Goal: Information Seeking & Learning: Learn about a topic

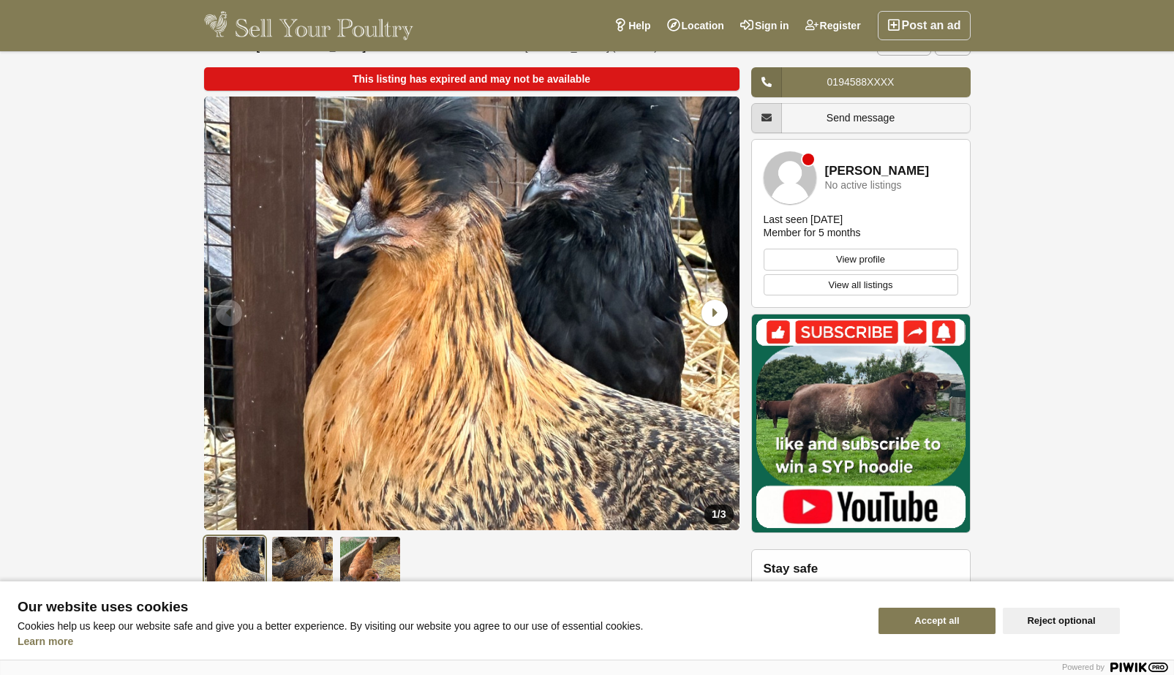
scroll to position [42, 0]
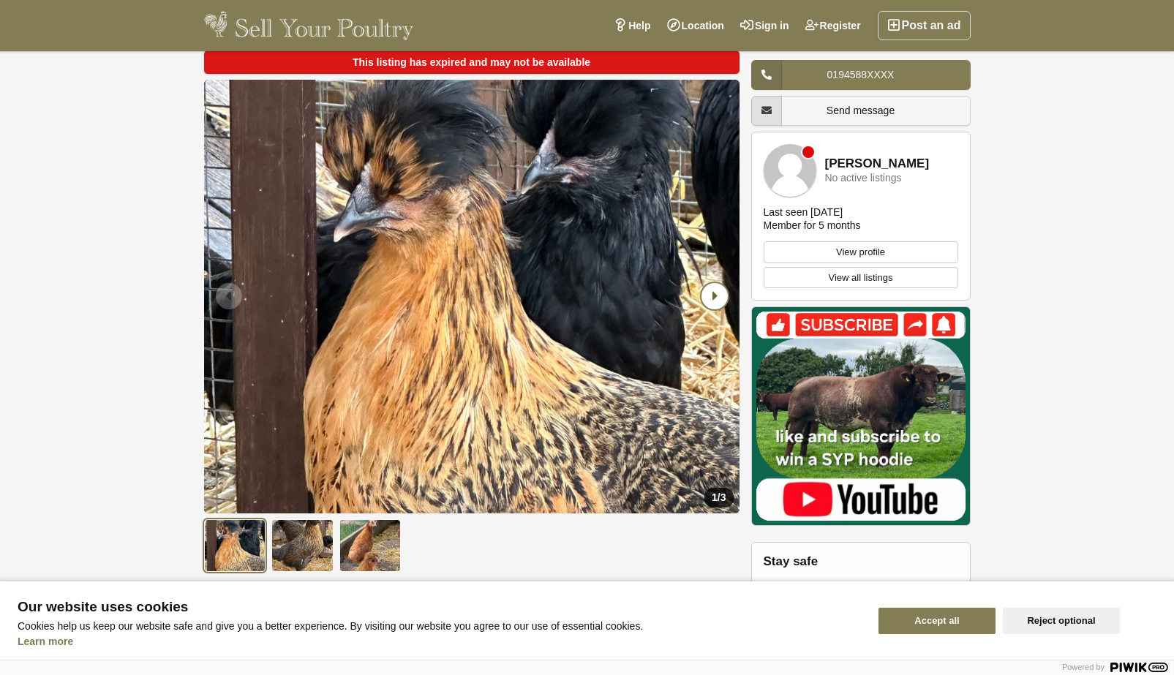
click at [714, 295] on icon "Next slide" at bounding box center [715, 296] width 26 height 26
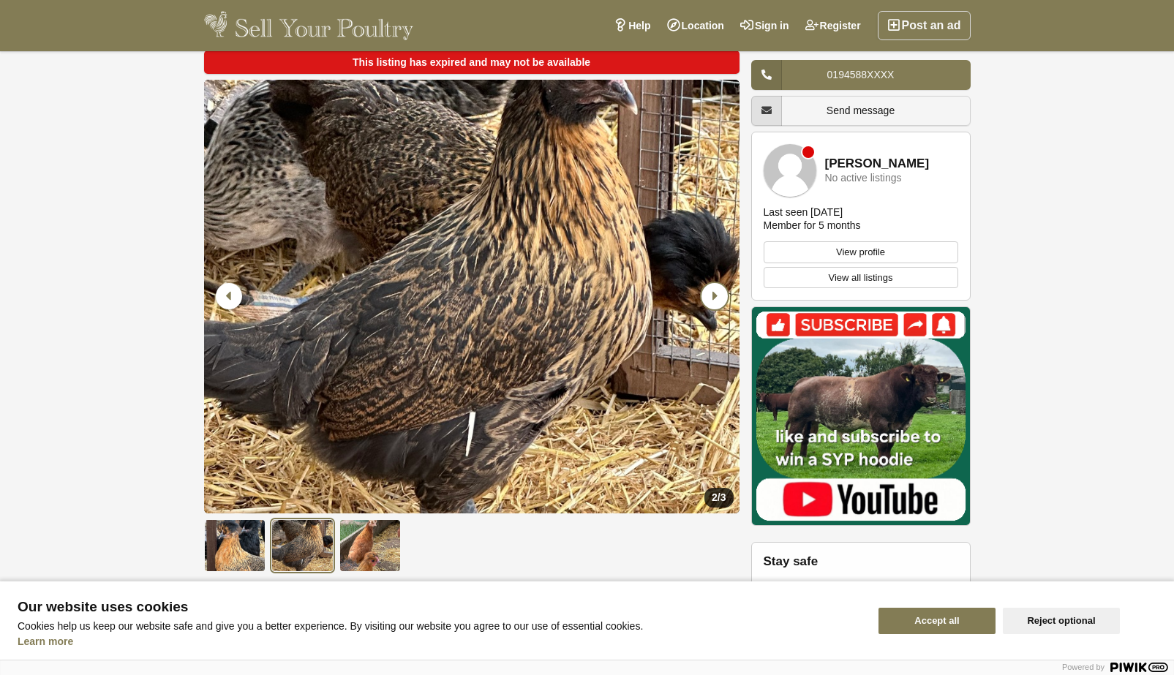
scroll to position [0, 0]
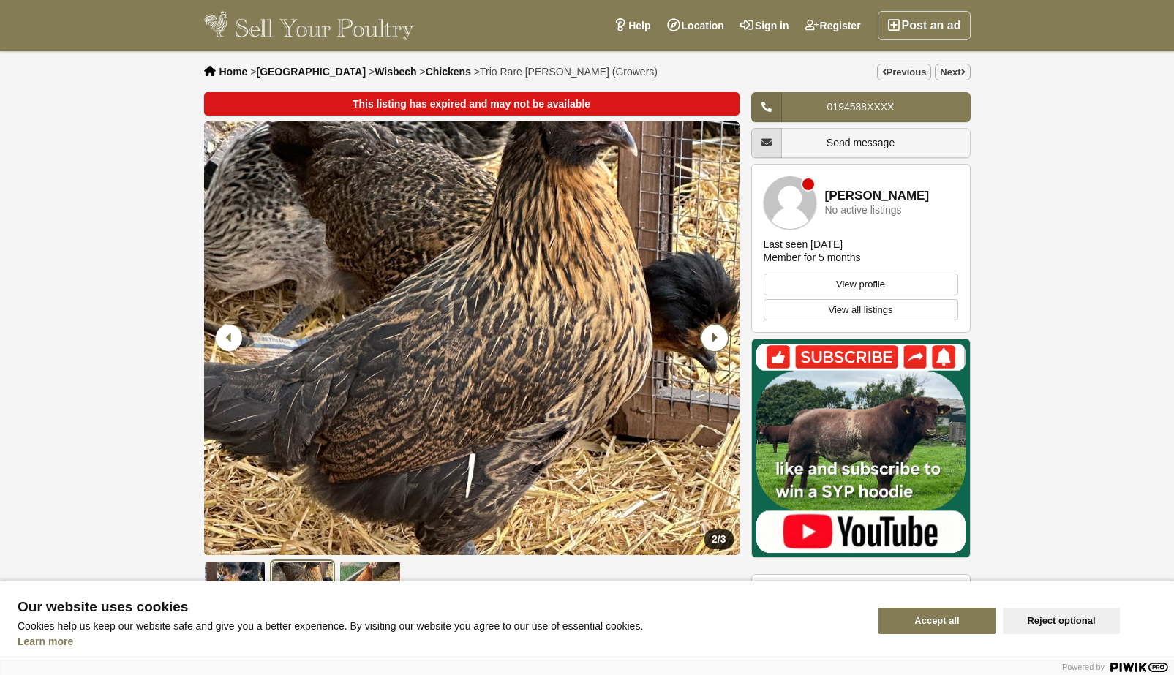
click at [707, 342] on icon "Next slide" at bounding box center [715, 338] width 26 height 26
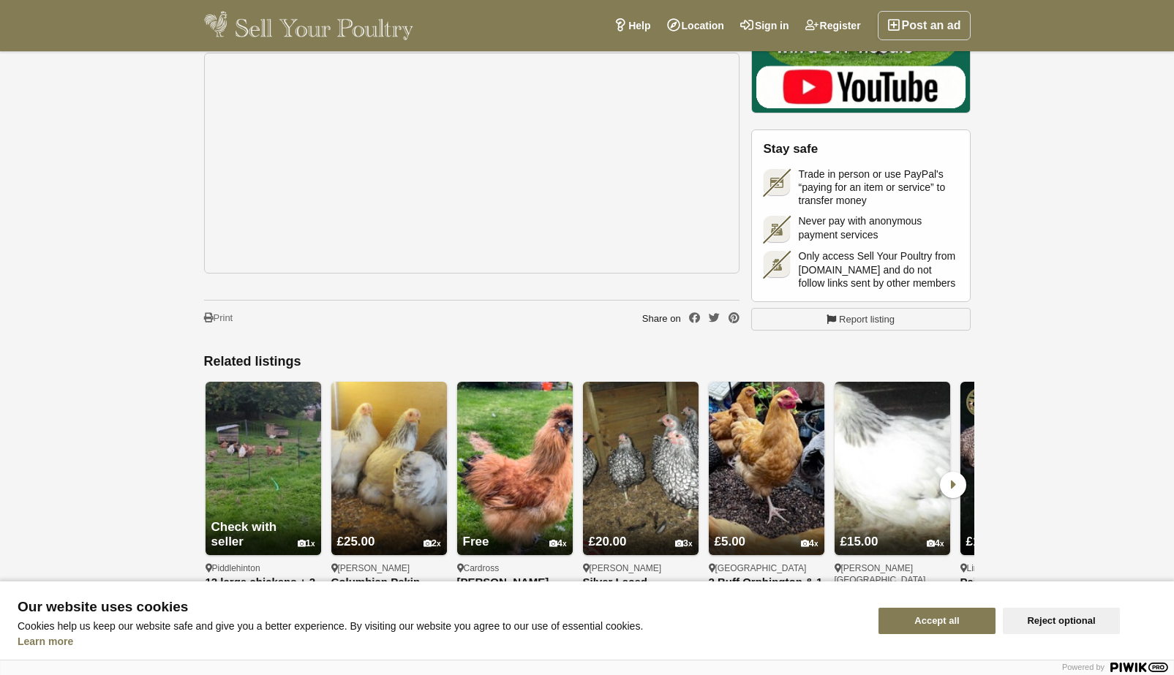
scroll to position [1043, 0]
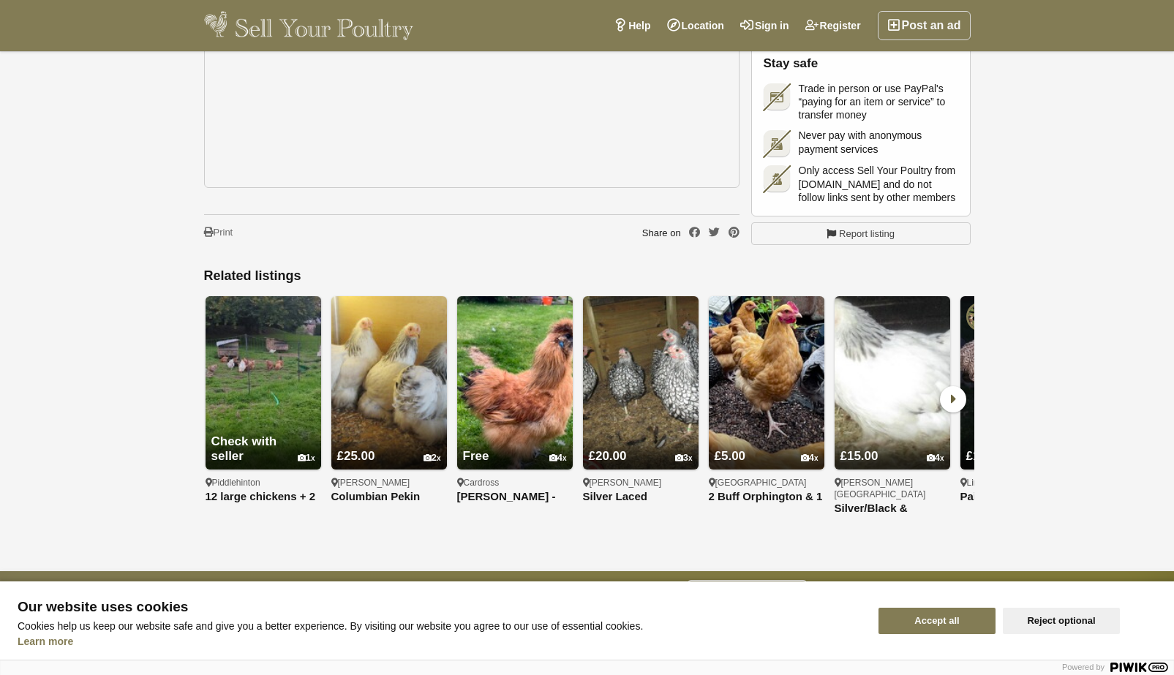
click at [951, 406] on icon at bounding box center [953, 399] width 26 height 26
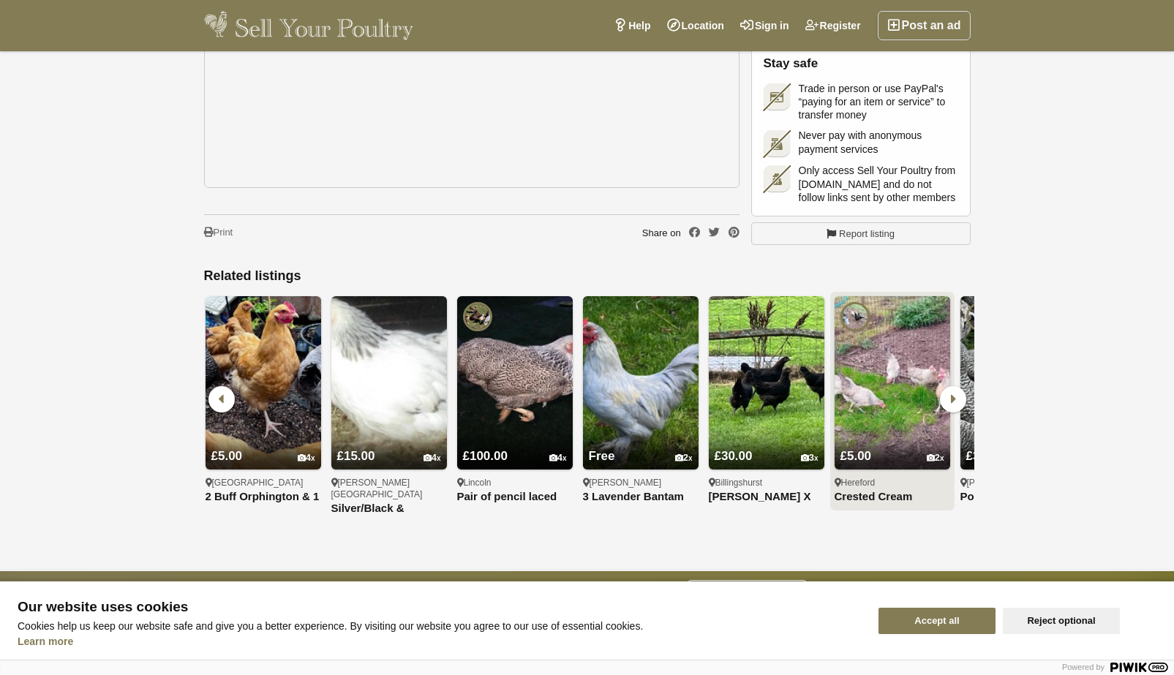
click at [870, 463] on span "£5.00" at bounding box center [856, 456] width 31 height 14
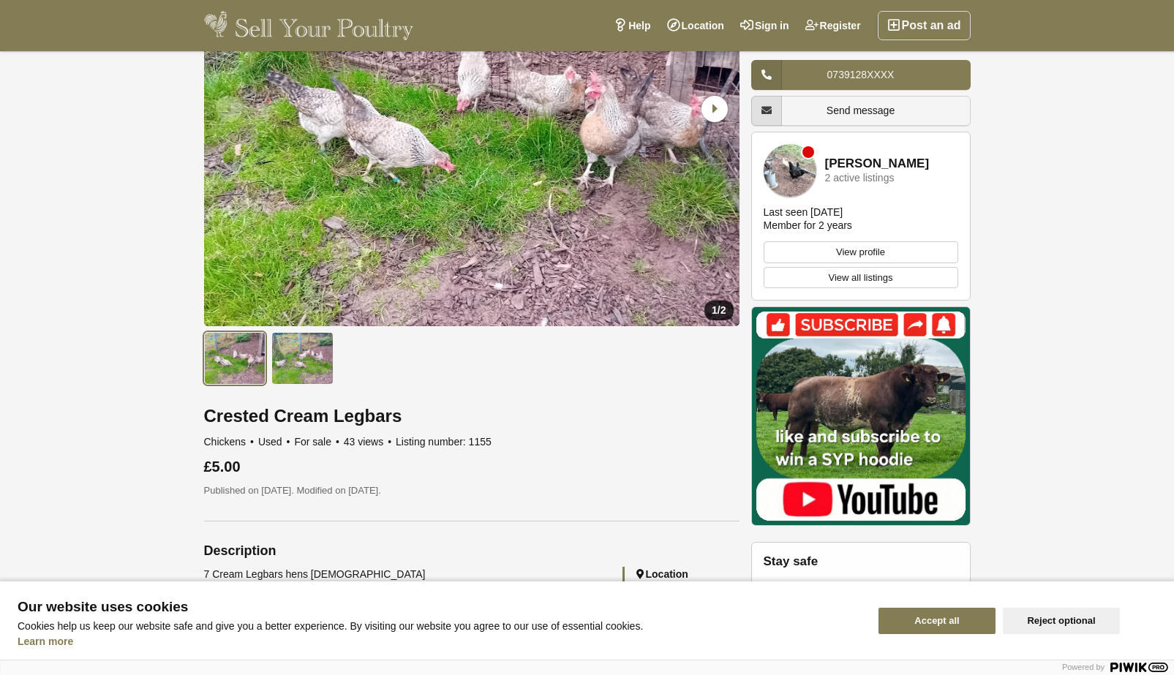
scroll to position [75, 0]
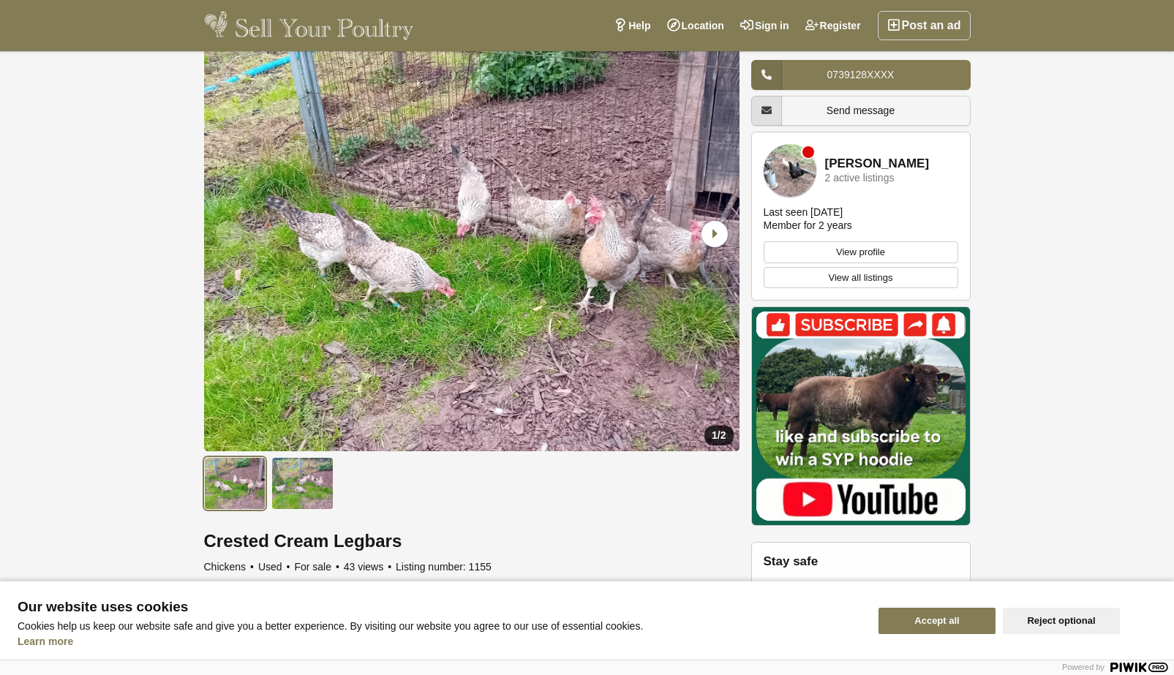
click at [722, 434] on span "2" at bounding box center [724, 436] width 6 height 12
click at [716, 228] on icon "Next slide" at bounding box center [715, 234] width 26 height 26
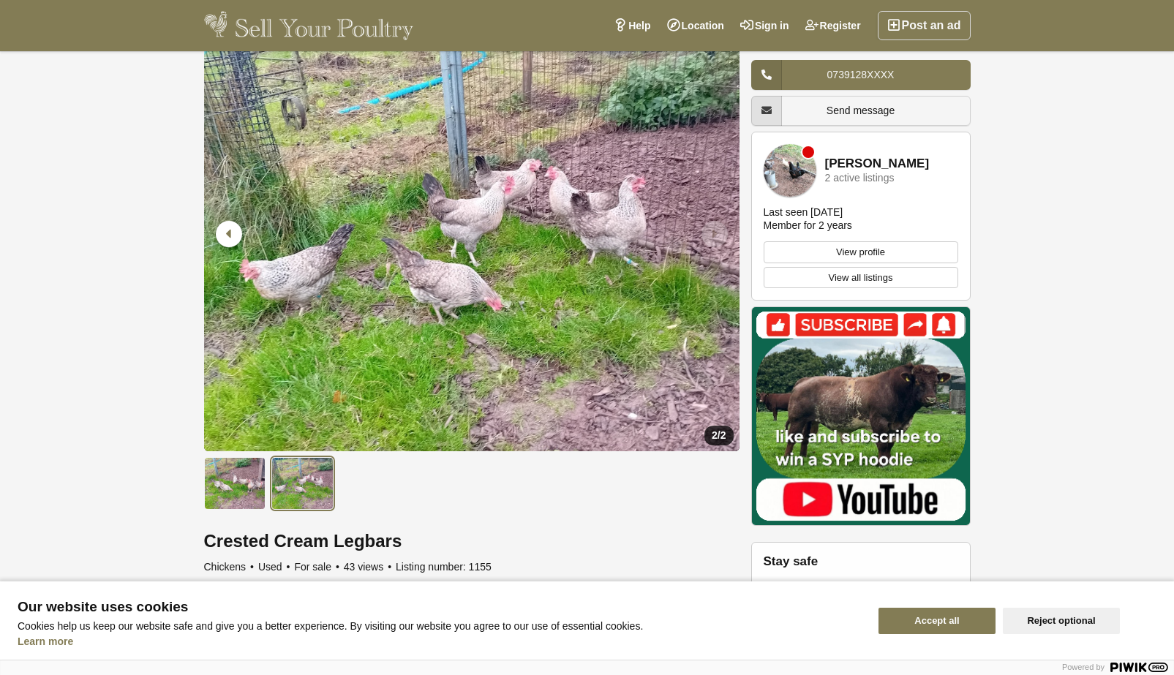
click at [847, 263] on link "View profile" at bounding box center [861, 252] width 195 height 22
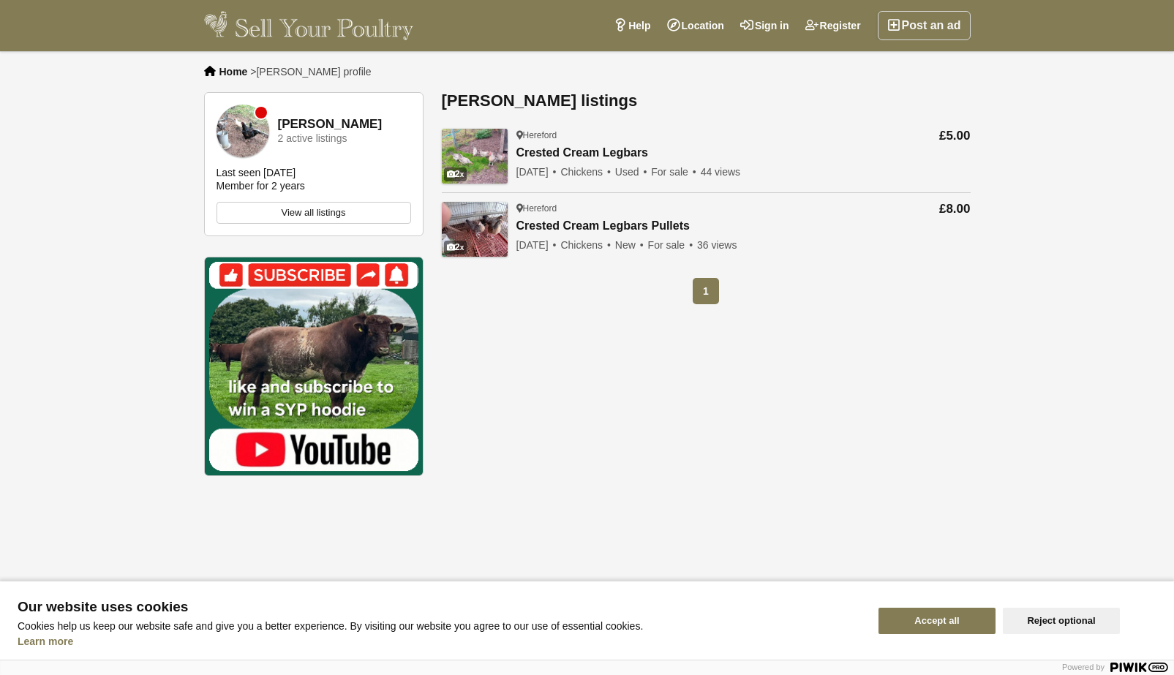
click at [540, 151] on link "Crested Cream Legbars" at bounding box center [629, 153] width 225 height 14
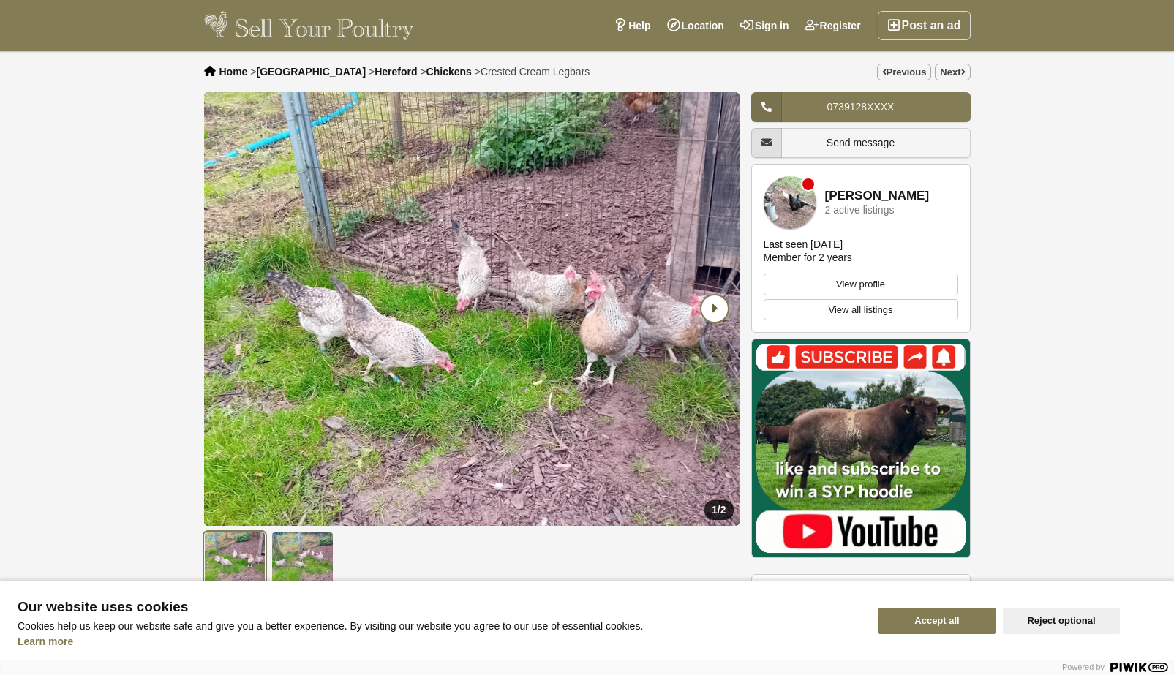
click at [716, 307] on icon "Next slide" at bounding box center [715, 309] width 26 height 26
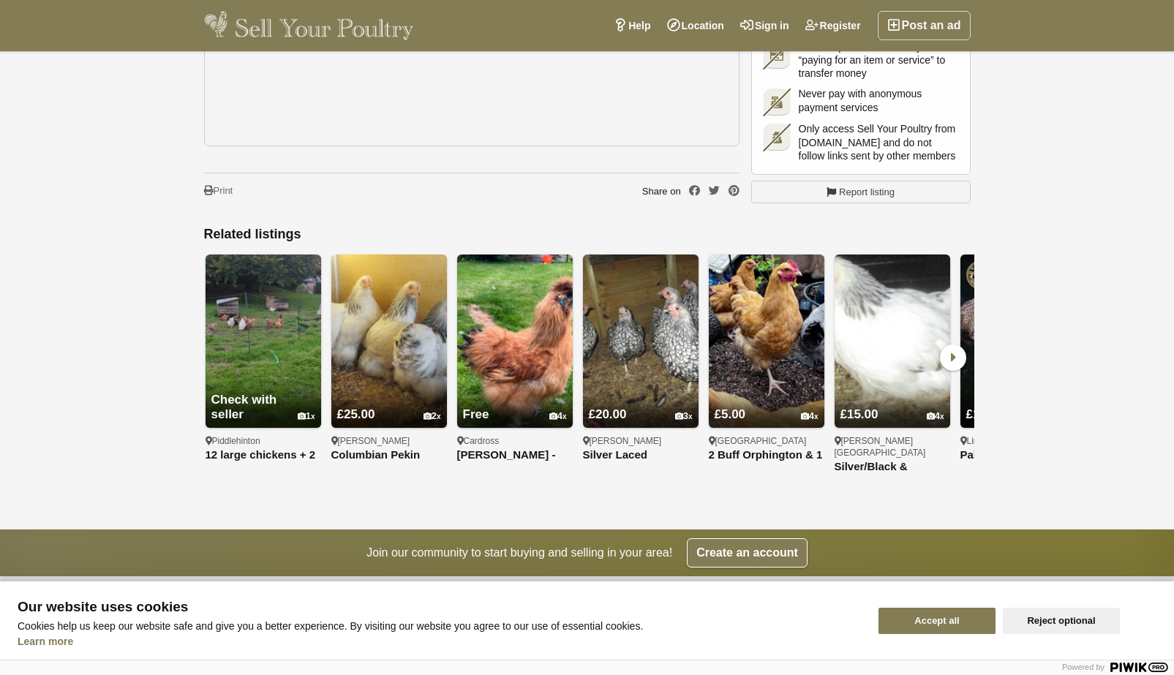
scroll to position [1043, 0]
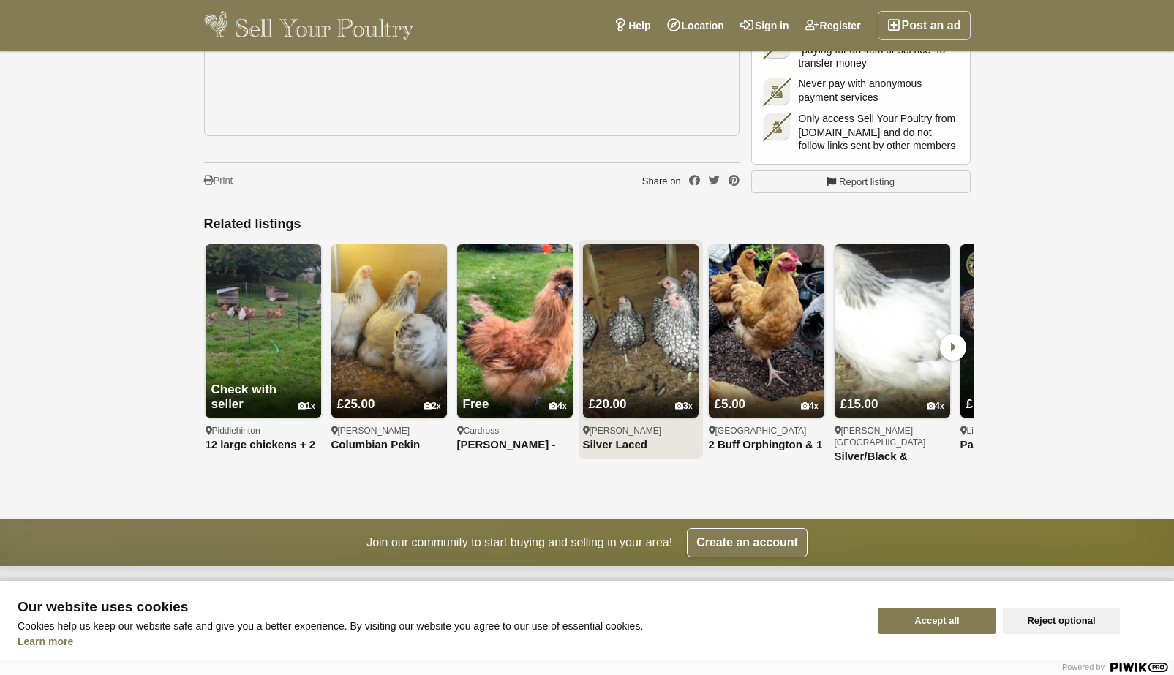
click at [657, 357] on img at bounding box center [641, 330] width 116 height 173
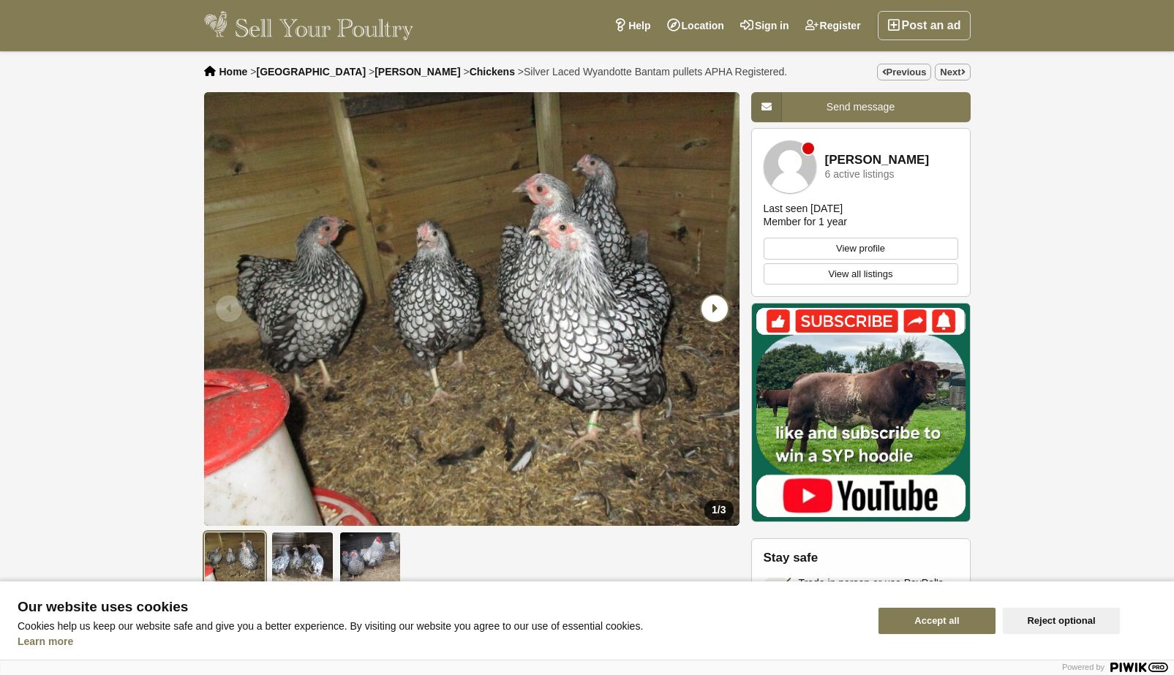
click at [718, 304] on icon "Next slide" at bounding box center [715, 309] width 26 height 26
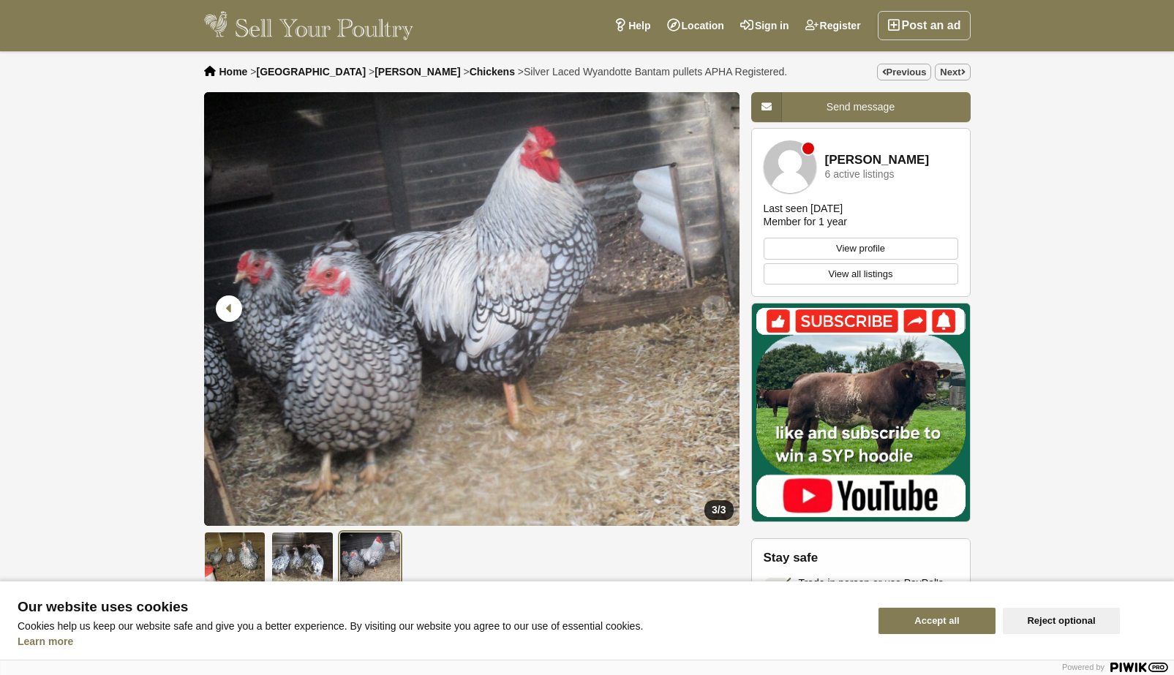
click at [718, 304] on icon "Next slide" at bounding box center [715, 309] width 26 height 26
click at [716, 301] on icon "Next slide" at bounding box center [715, 309] width 26 height 26
click at [238, 302] on icon "Previous slide" at bounding box center [229, 309] width 26 height 26
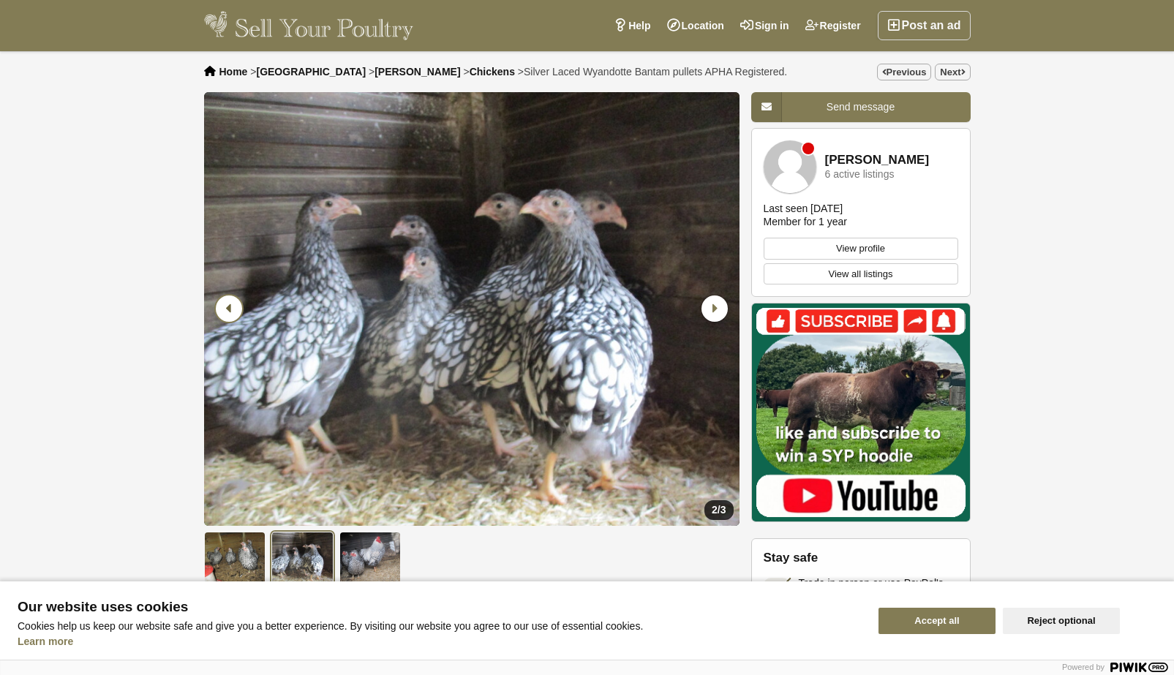
click at [232, 305] on icon "Previous slide" at bounding box center [229, 309] width 26 height 26
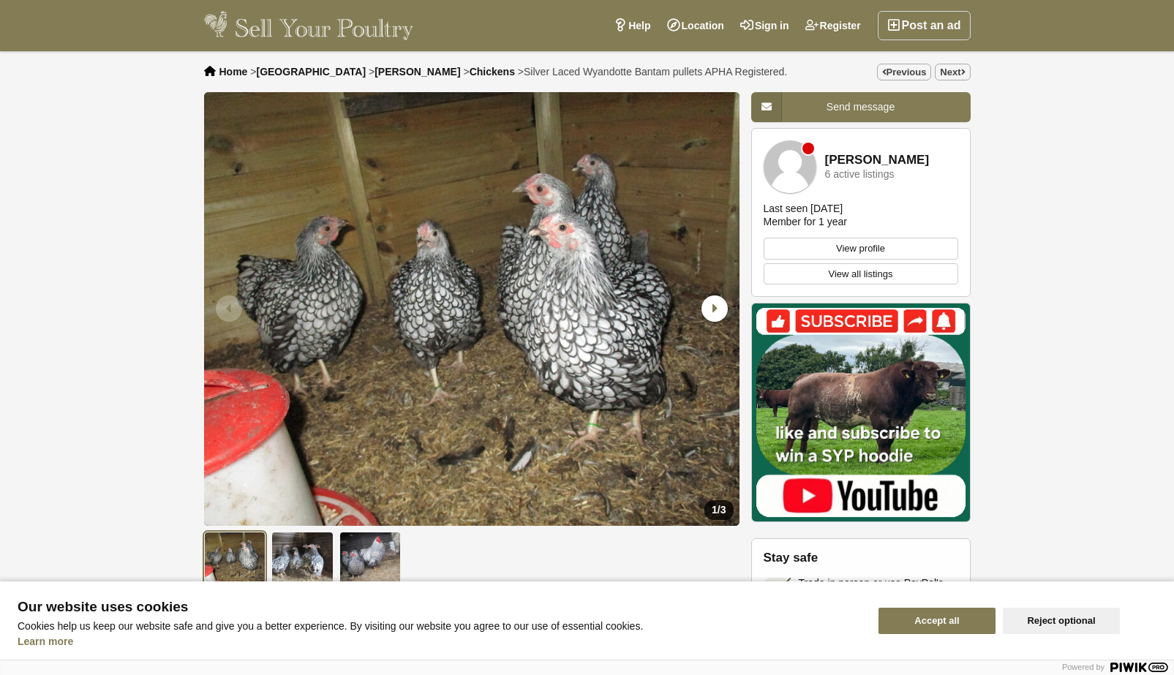
click at [232, 305] on icon "Previous slide" at bounding box center [229, 309] width 26 height 26
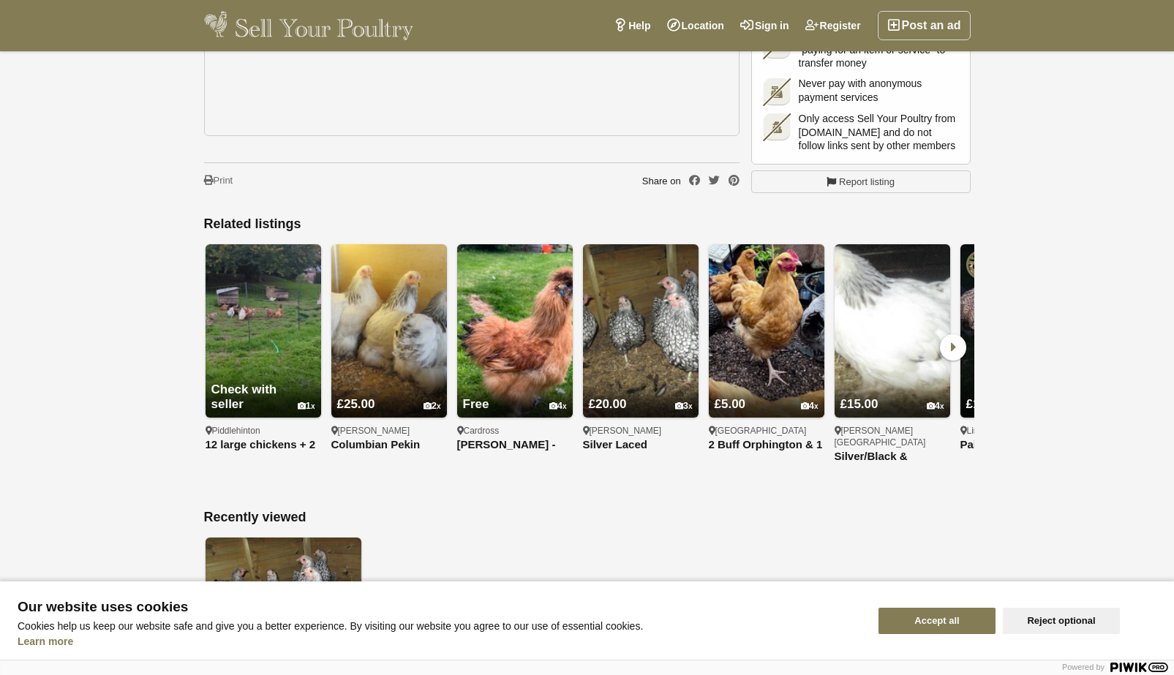
scroll to position [1043, 0]
